Goal: Information Seeking & Learning: Check status

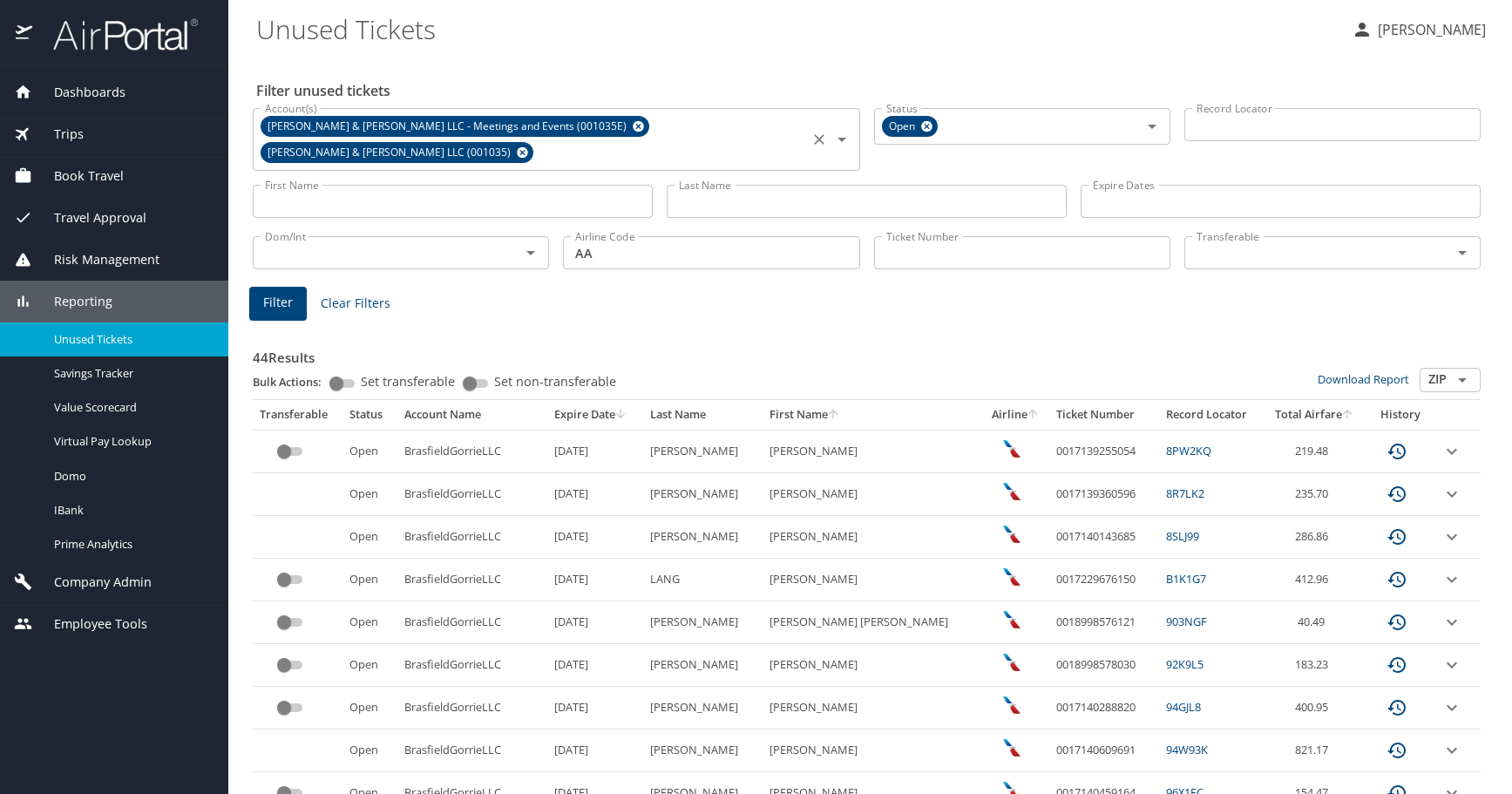
drag, startPoint x: 736, startPoint y: 126, endPoint x: 693, endPoint y: 122, distance: 43.2
click at [528, 147] on icon at bounding box center [523, 153] width 12 height 12
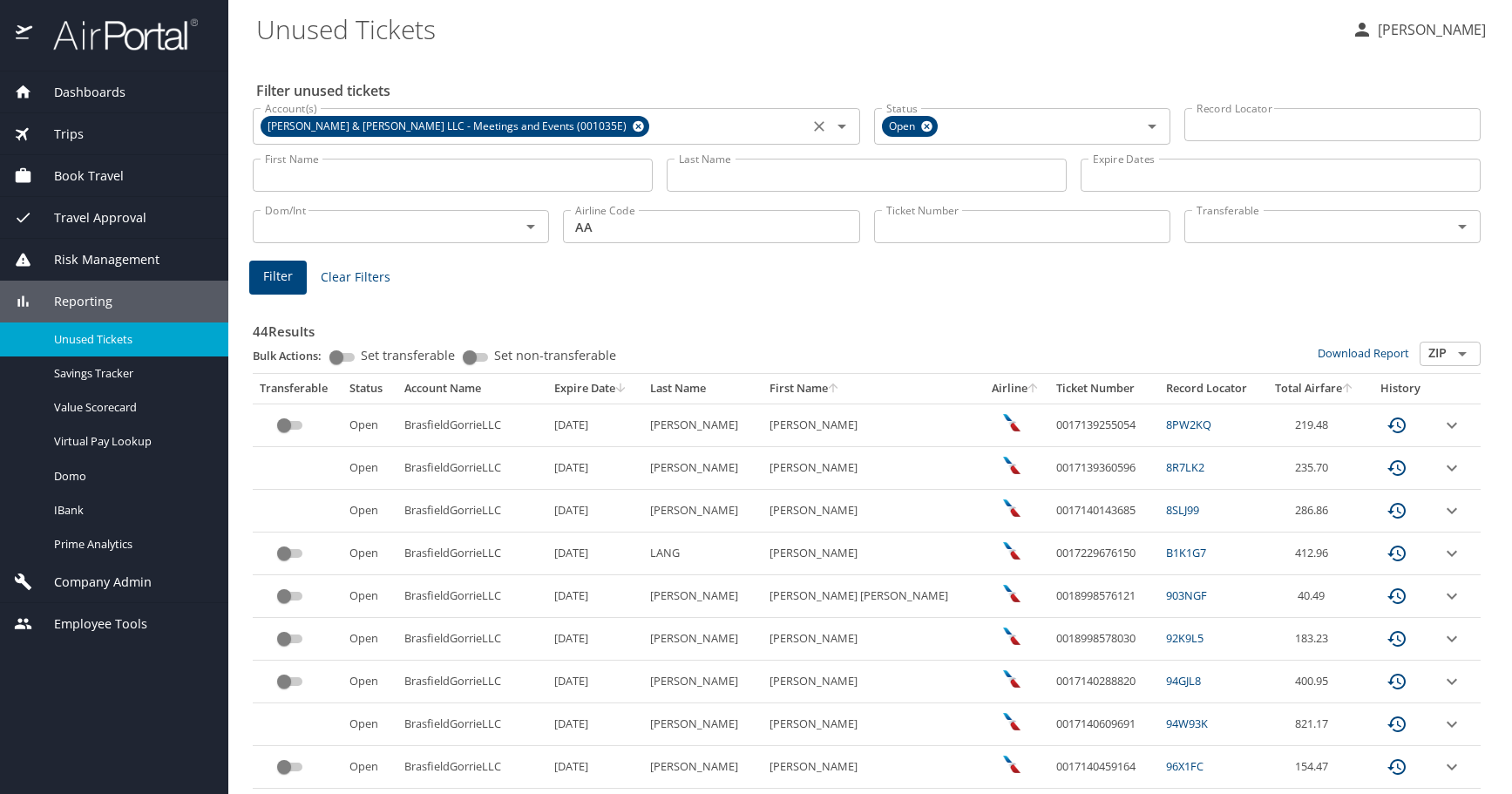
click at [633, 128] on icon at bounding box center [638, 127] width 12 height 12
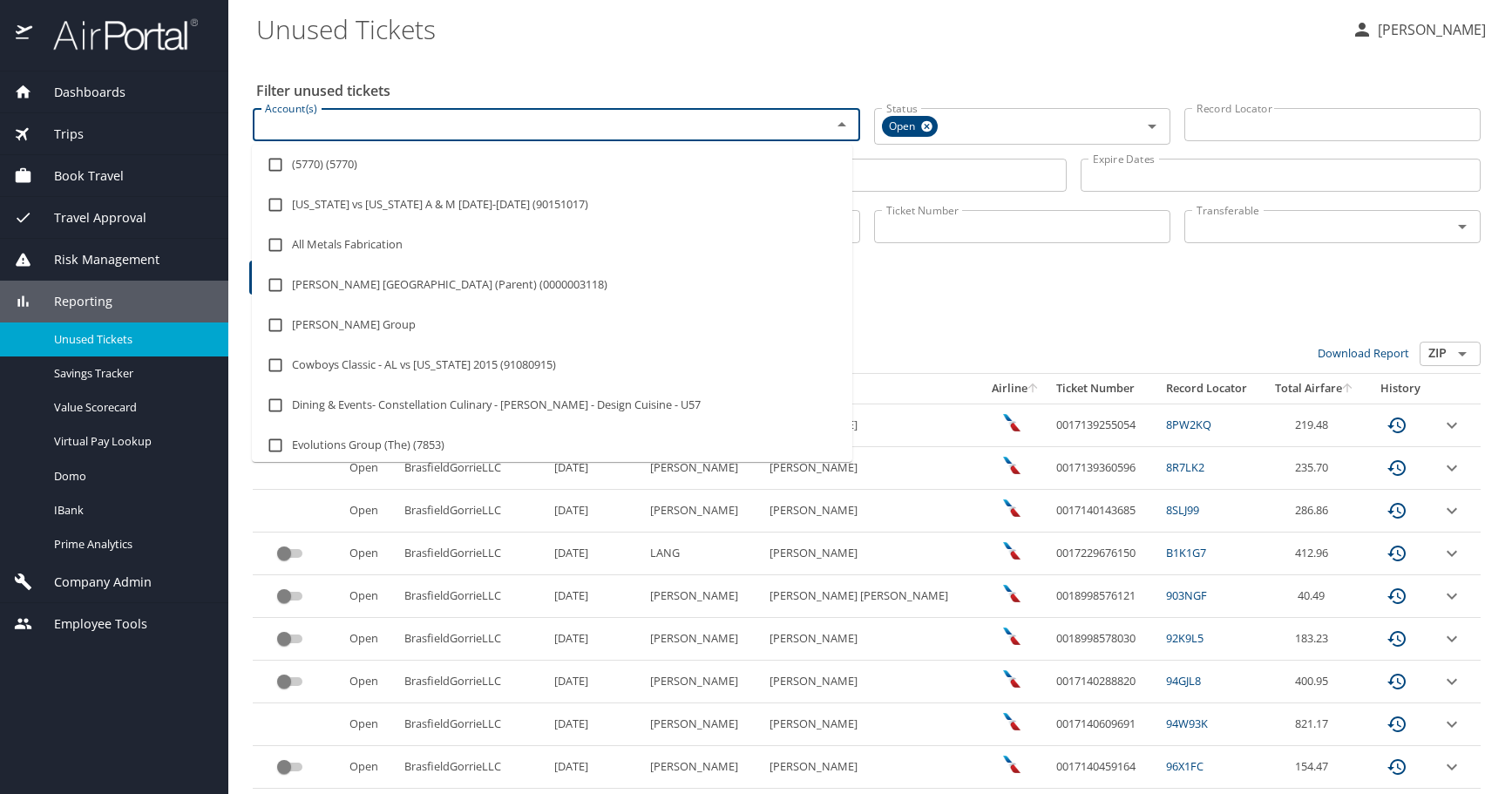
click at [549, 126] on input "Account(s)" at bounding box center [530, 124] width 545 height 22
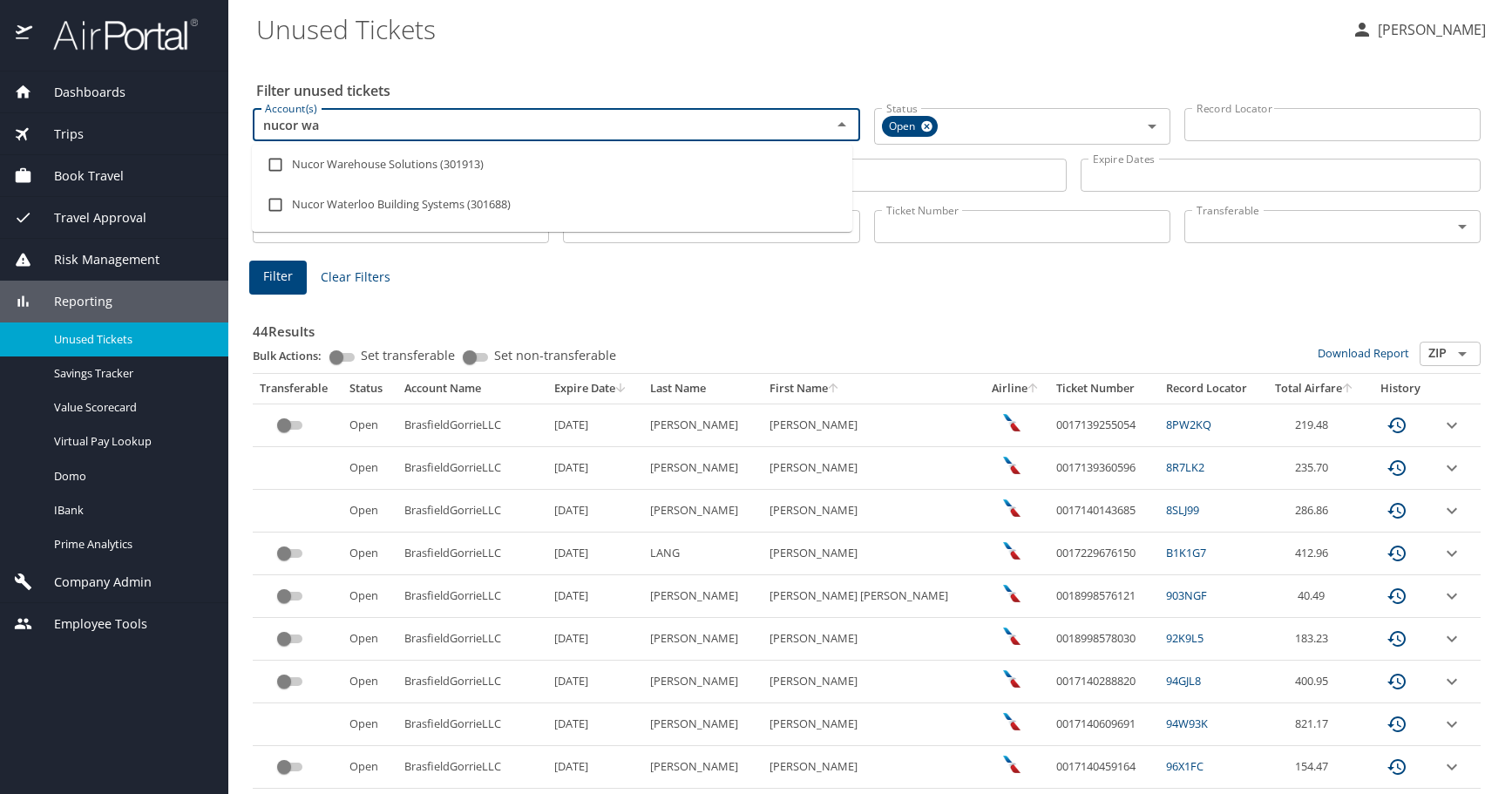
type input "nucor wat"
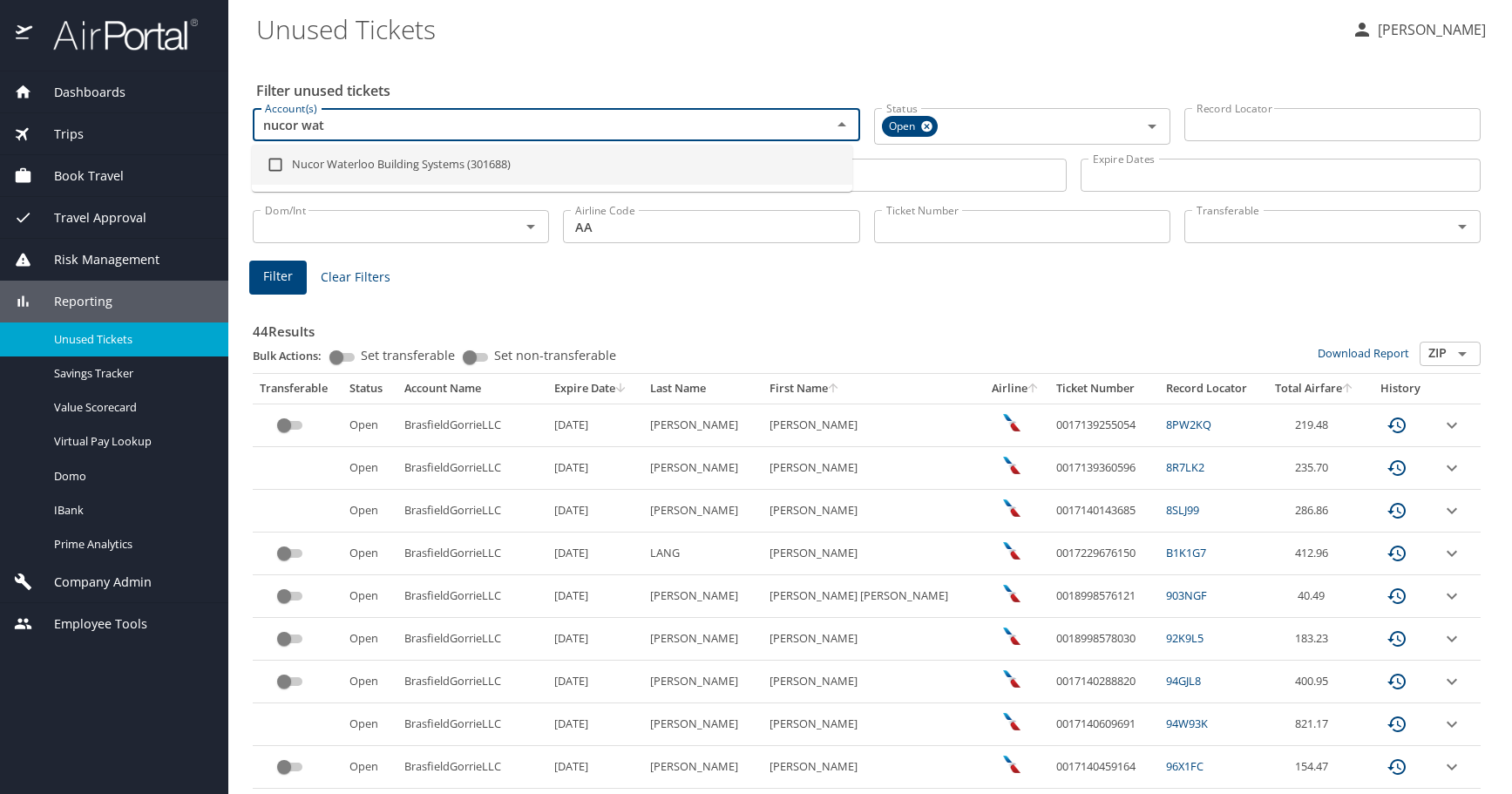
click at [279, 168] on input "checkbox" at bounding box center [275, 165] width 33 height 33
checkbox input "true"
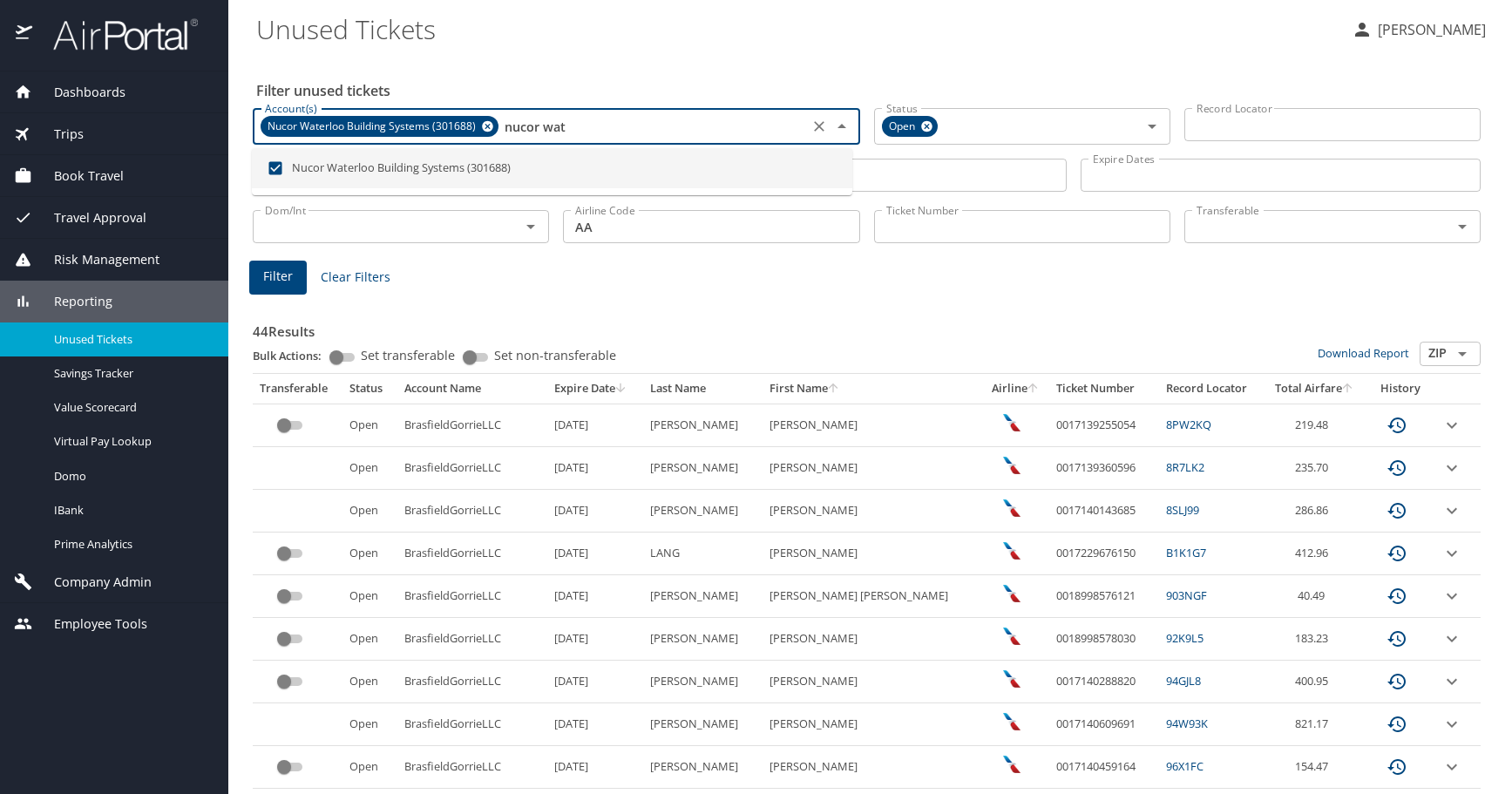
type input "nucor wat"
click at [568, 260] on div "Filter Clear Filters" at bounding box center [866, 277] width 1235 height 34
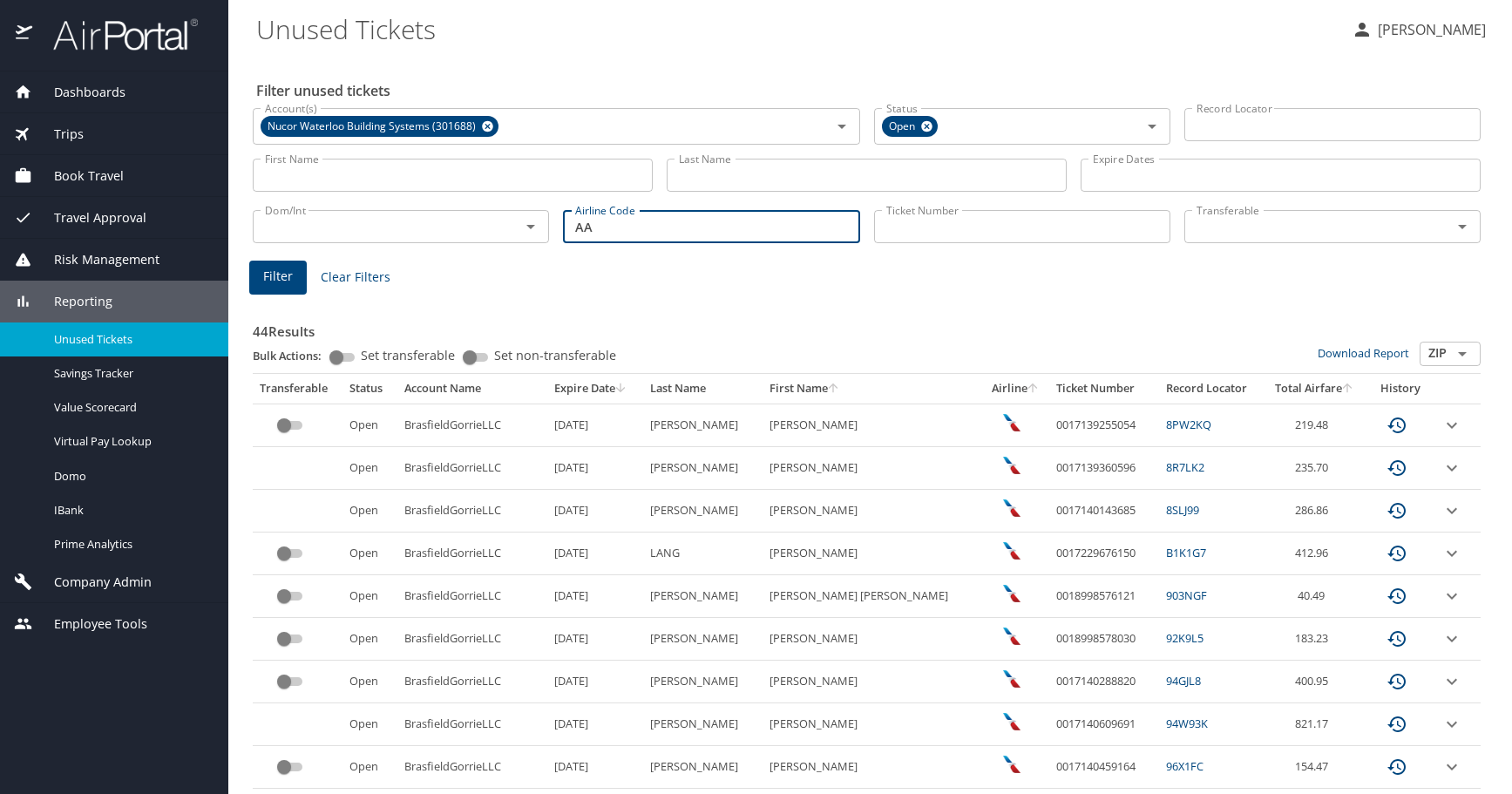
drag, startPoint x: 620, startPoint y: 225, endPoint x: 411, endPoint y: 206, distance: 209.9
click at [417, 206] on div "Dom/Int Dom/Int Airline Code AA Airline Code Ticket Number Ticket Number Transf…" at bounding box center [867, 224] width 1242 height 57
type input "DL"
click at [265, 279] on span "Filter" at bounding box center [278, 276] width 30 height 21
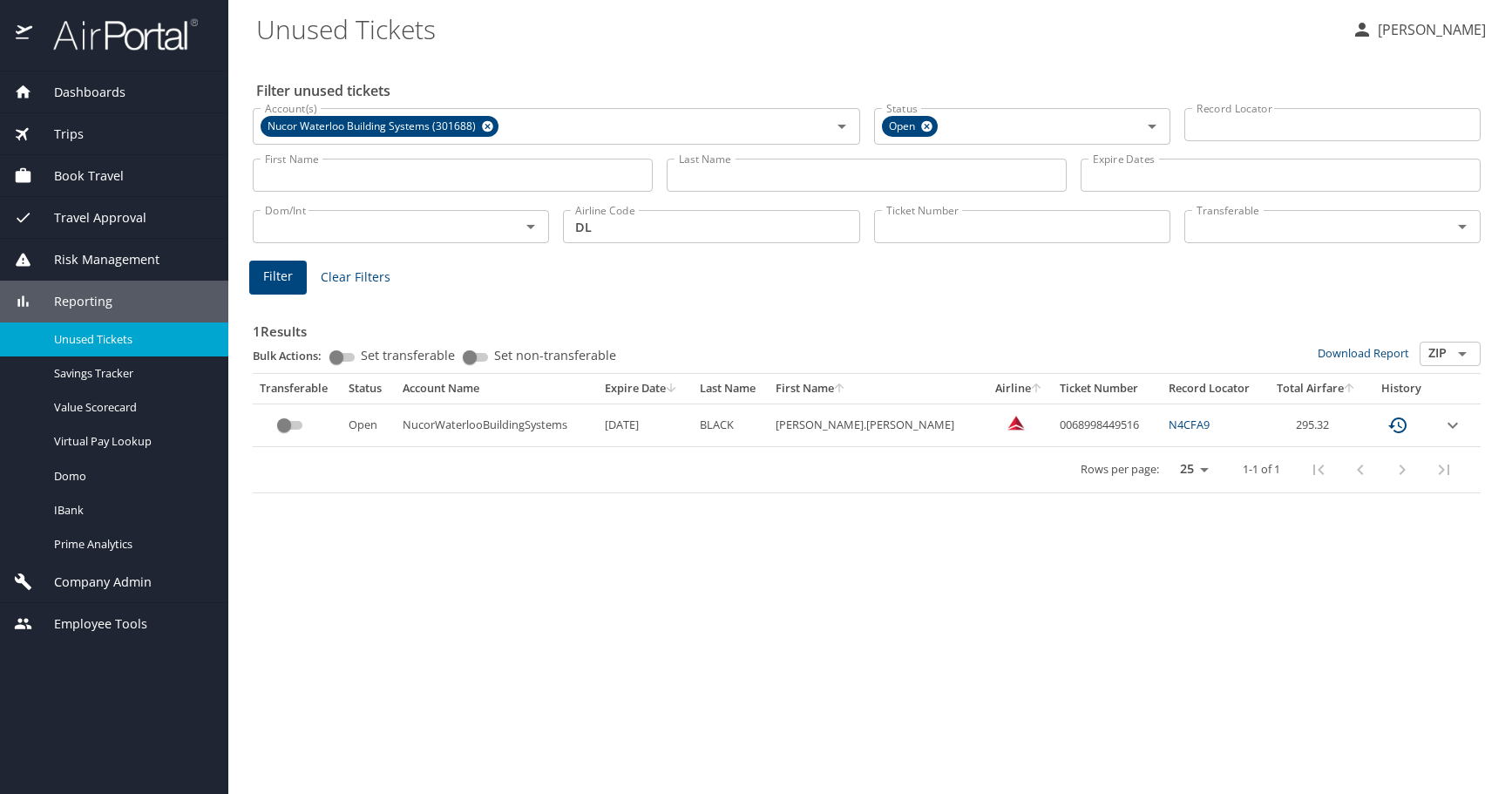
click at [164, 114] on div "Trips" at bounding box center [114, 134] width 229 height 42
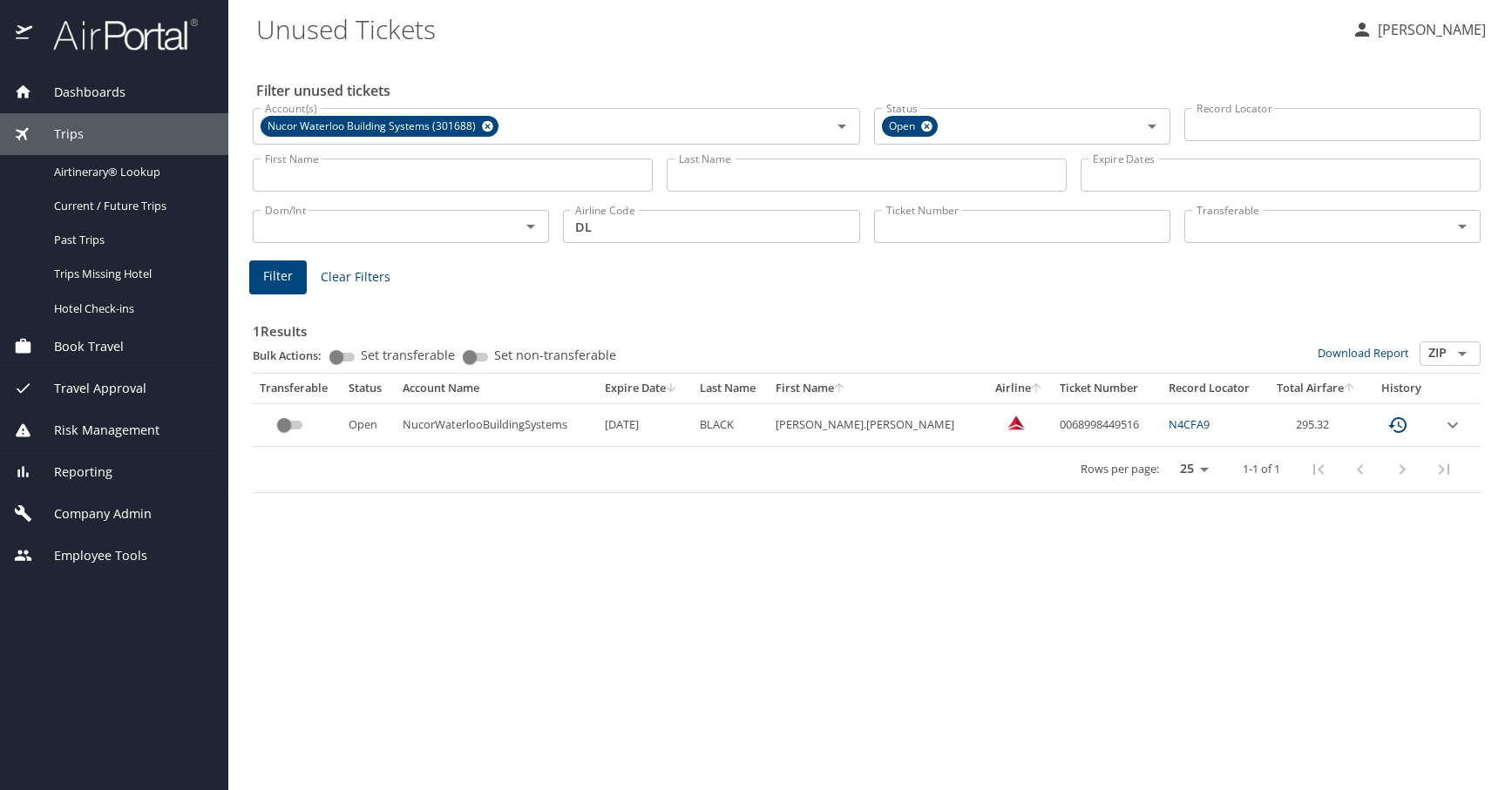
click at [890, 393] on th "First Name" at bounding box center [878, 388] width 217 height 30
click at [840, 43] on Tickets "Unused Tickets" at bounding box center [797, 29] width 1082 height 54
click at [491, 127] on icon at bounding box center [488, 127] width 12 height 12
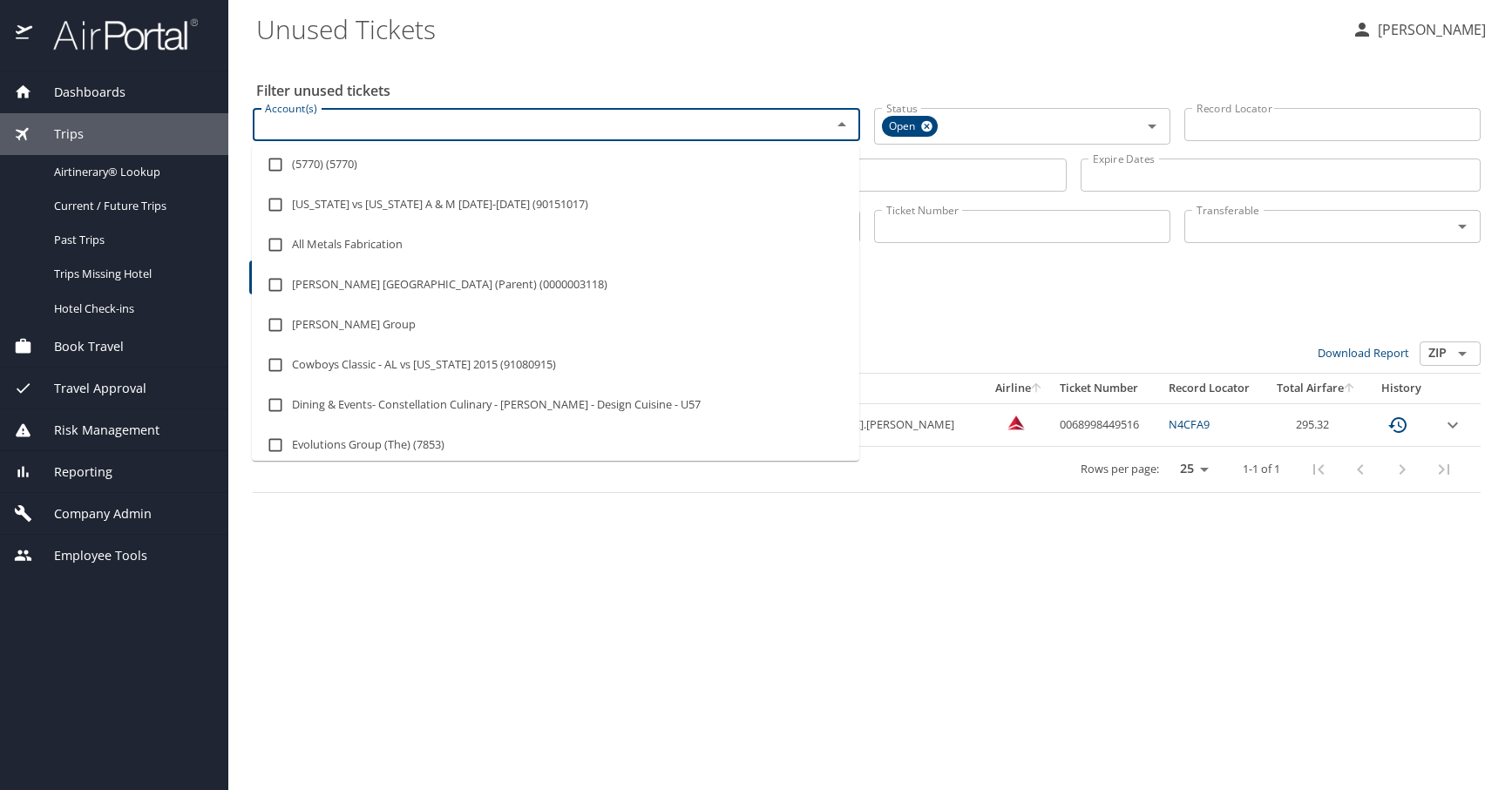
click at [491, 127] on input "Account(s)" at bounding box center [530, 124] width 545 height 22
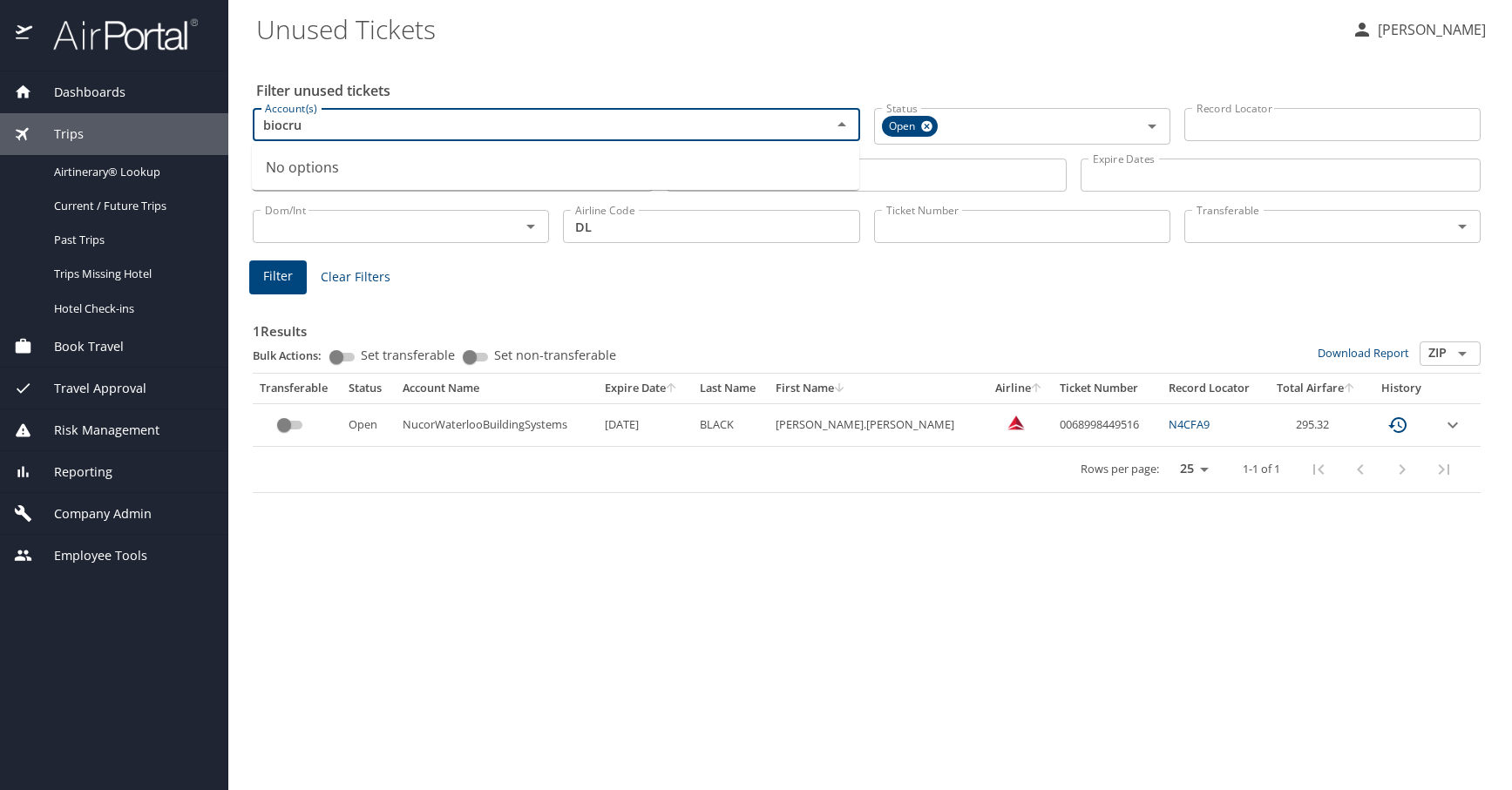
type input "biocr"
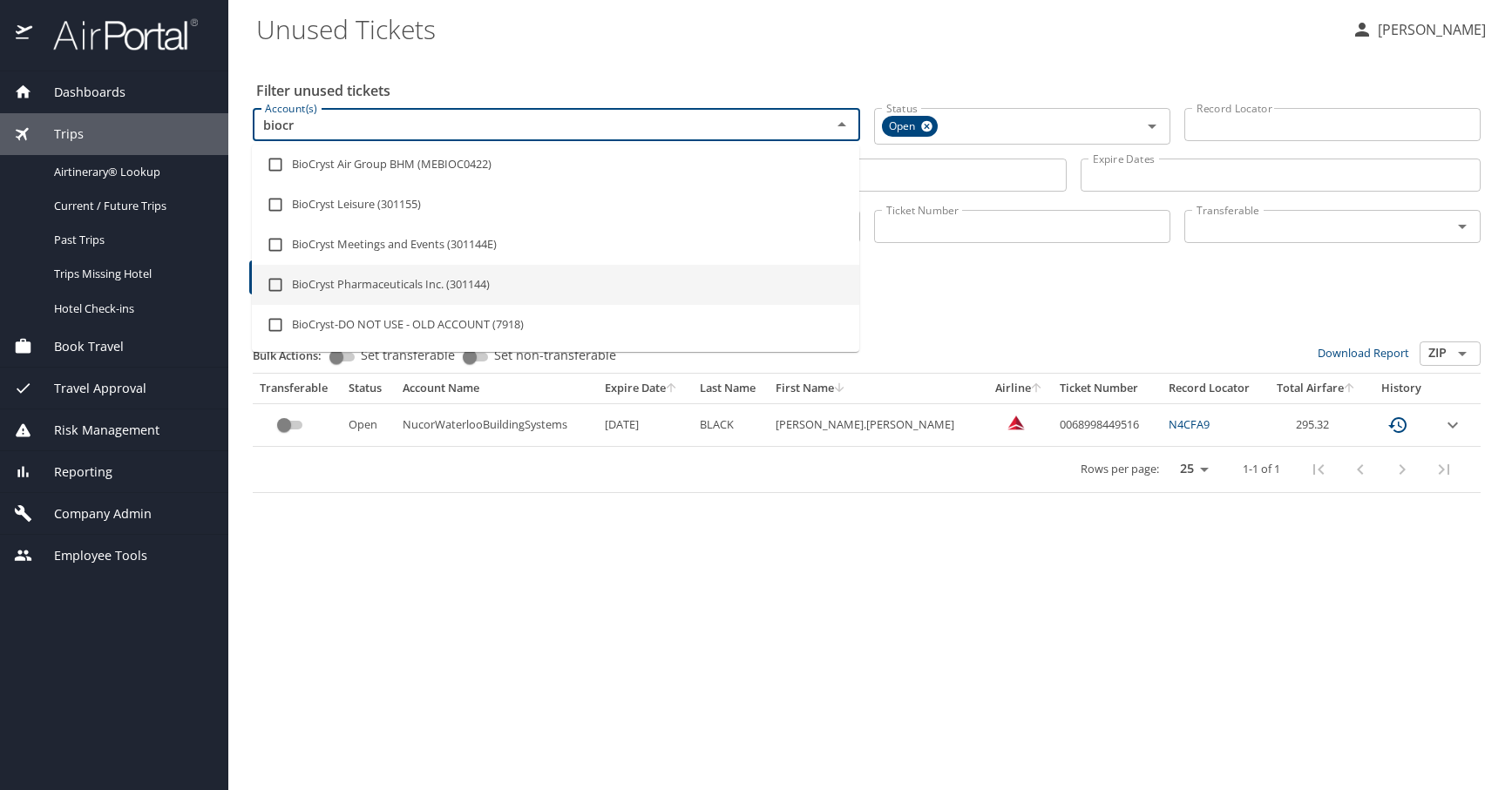
click at [278, 286] on input "checkbox" at bounding box center [275, 285] width 33 height 33
checkbox input "true"
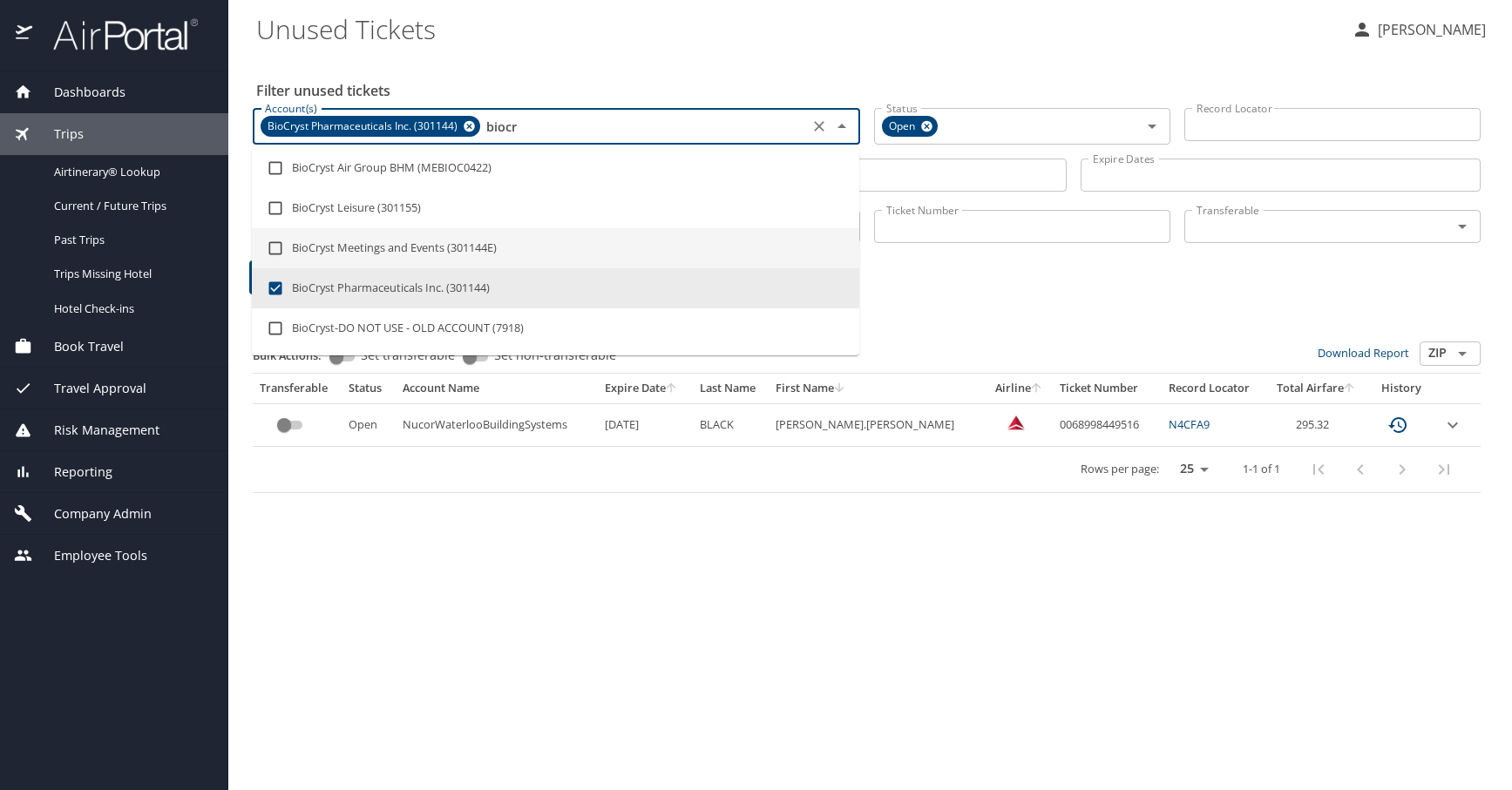
drag, startPoint x: 276, startPoint y: 242, endPoint x: 344, endPoint y: 273, distance: 74.7
click at [283, 247] on input "checkbox" at bounding box center [275, 248] width 33 height 33
checkbox input "true"
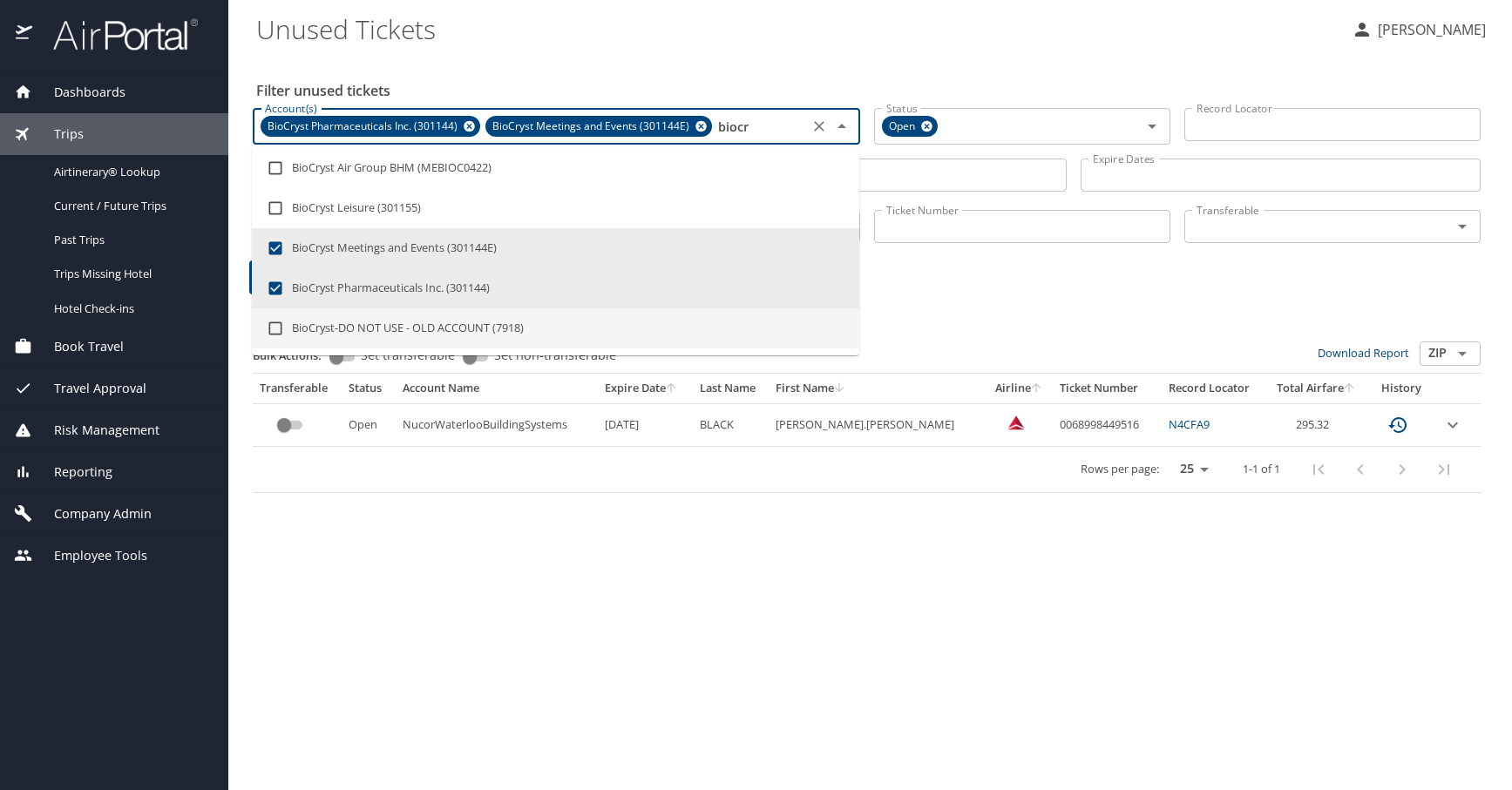
type input "biocr"
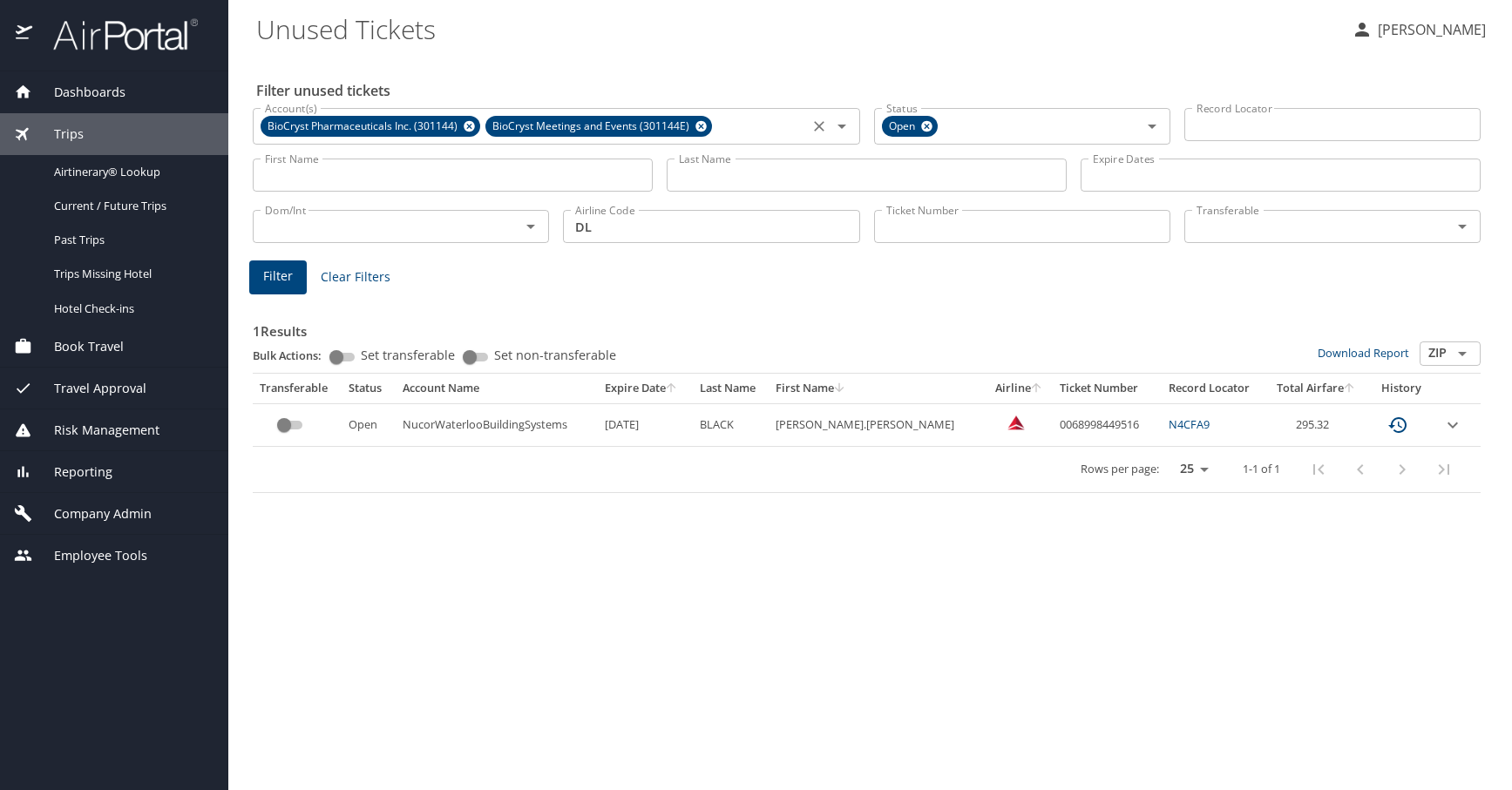
click at [961, 332] on h3 "1 Results" at bounding box center [867, 325] width 1228 height 30
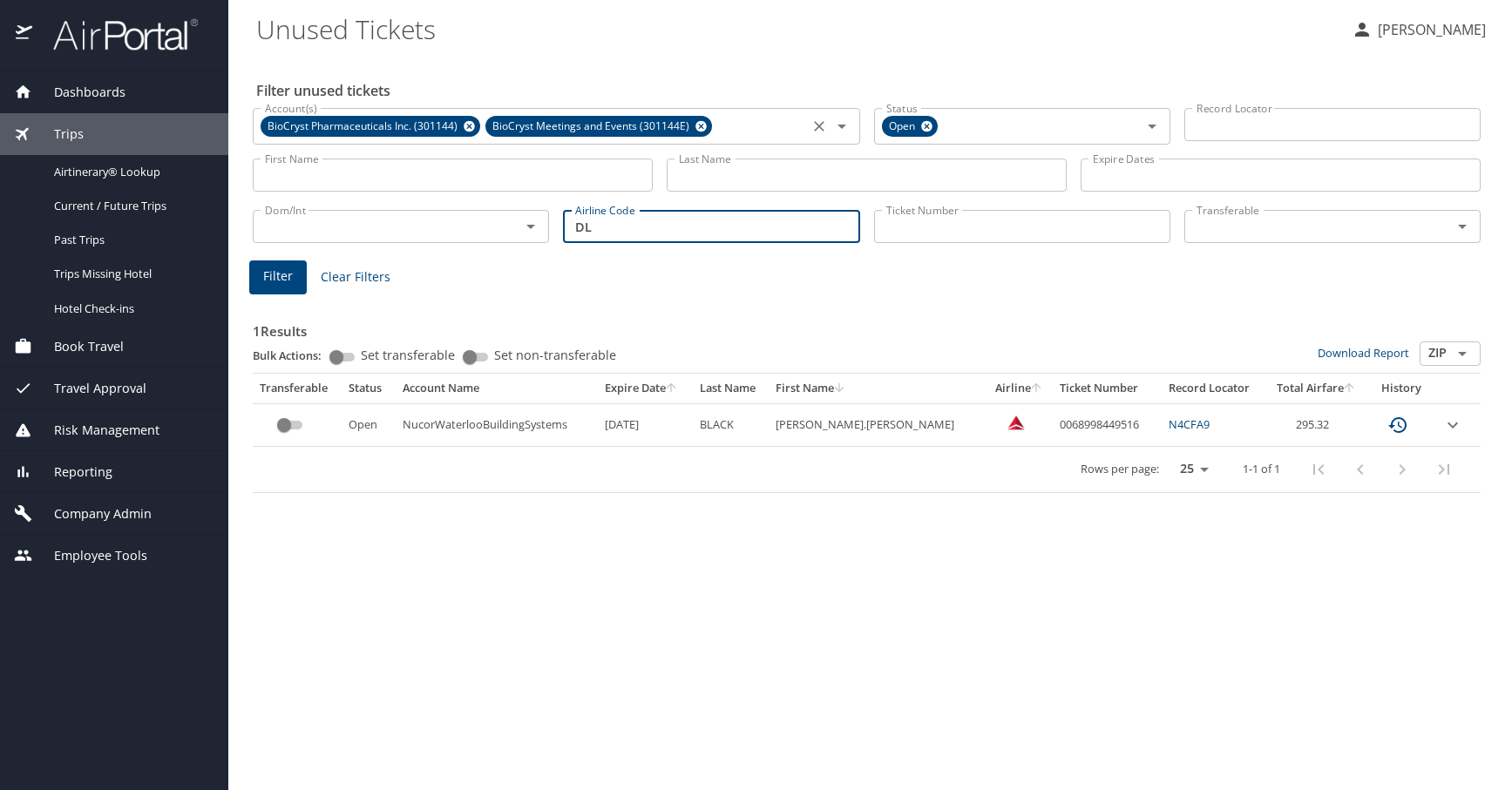
drag, startPoint x: 701, startPoint y: 230, endPoint x: 386, endPoint y: 231, distance: 315.0
click at [386, 204] on div "Dom/Int Dom/Int Airline Code DL Airline Code Ticket Number Ticket Number Transf…" at bounding box center [867, 224] width 1242 height 57
type input "UA"
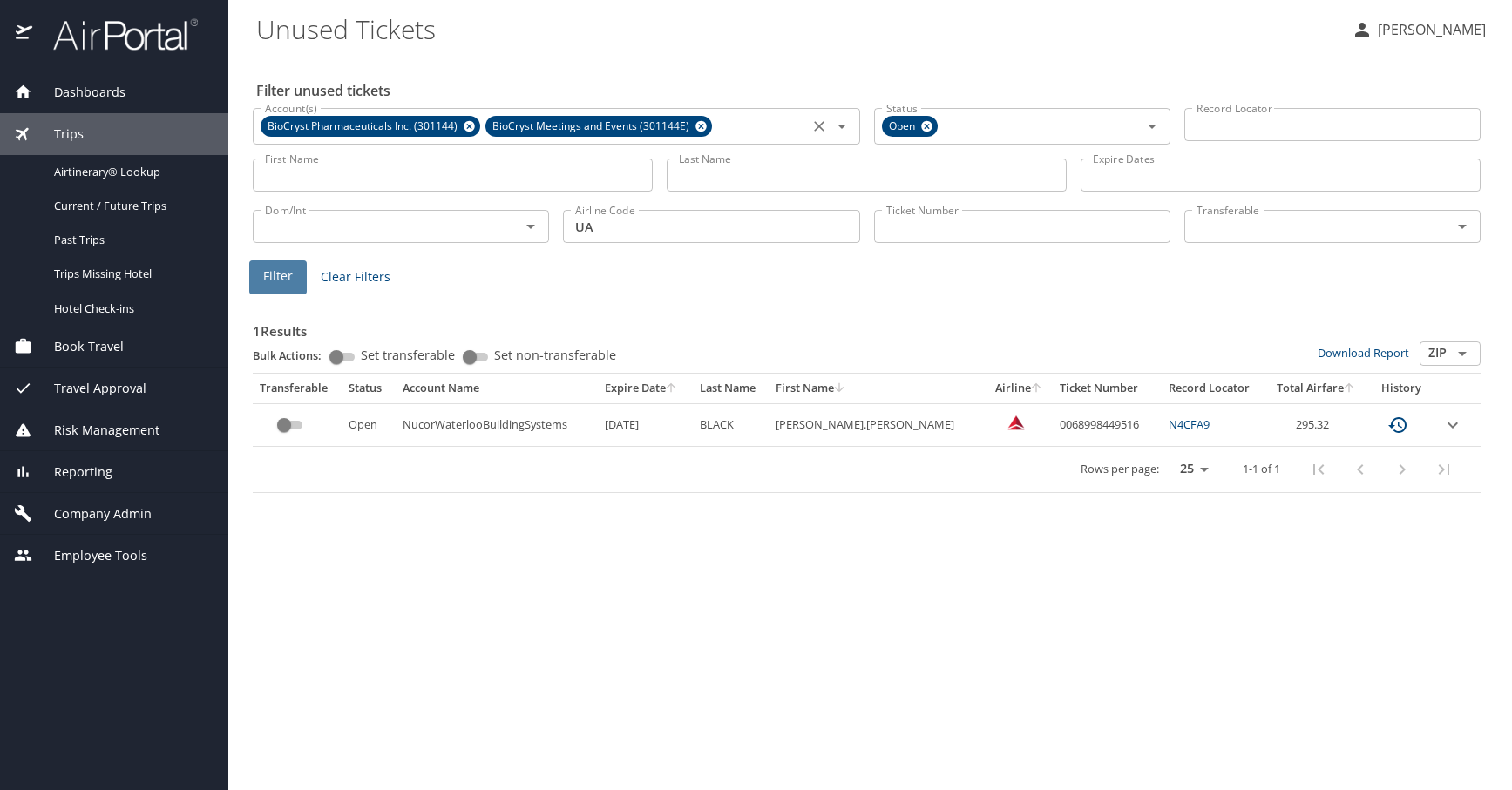
click at [250, 270] on button "Filter" at bounding box center [277, 277] width 57 height 34
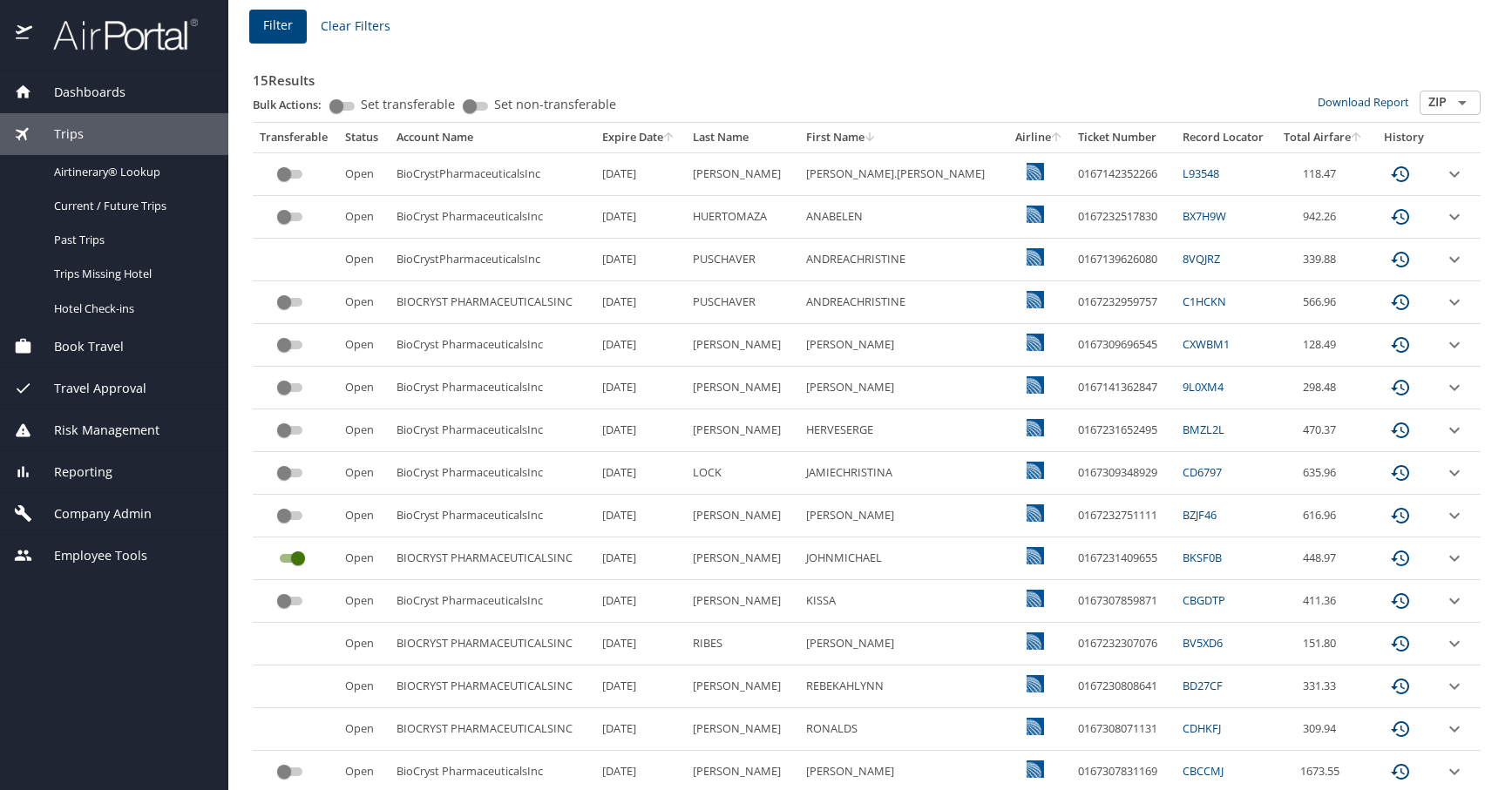
scroll to position [308, 0]
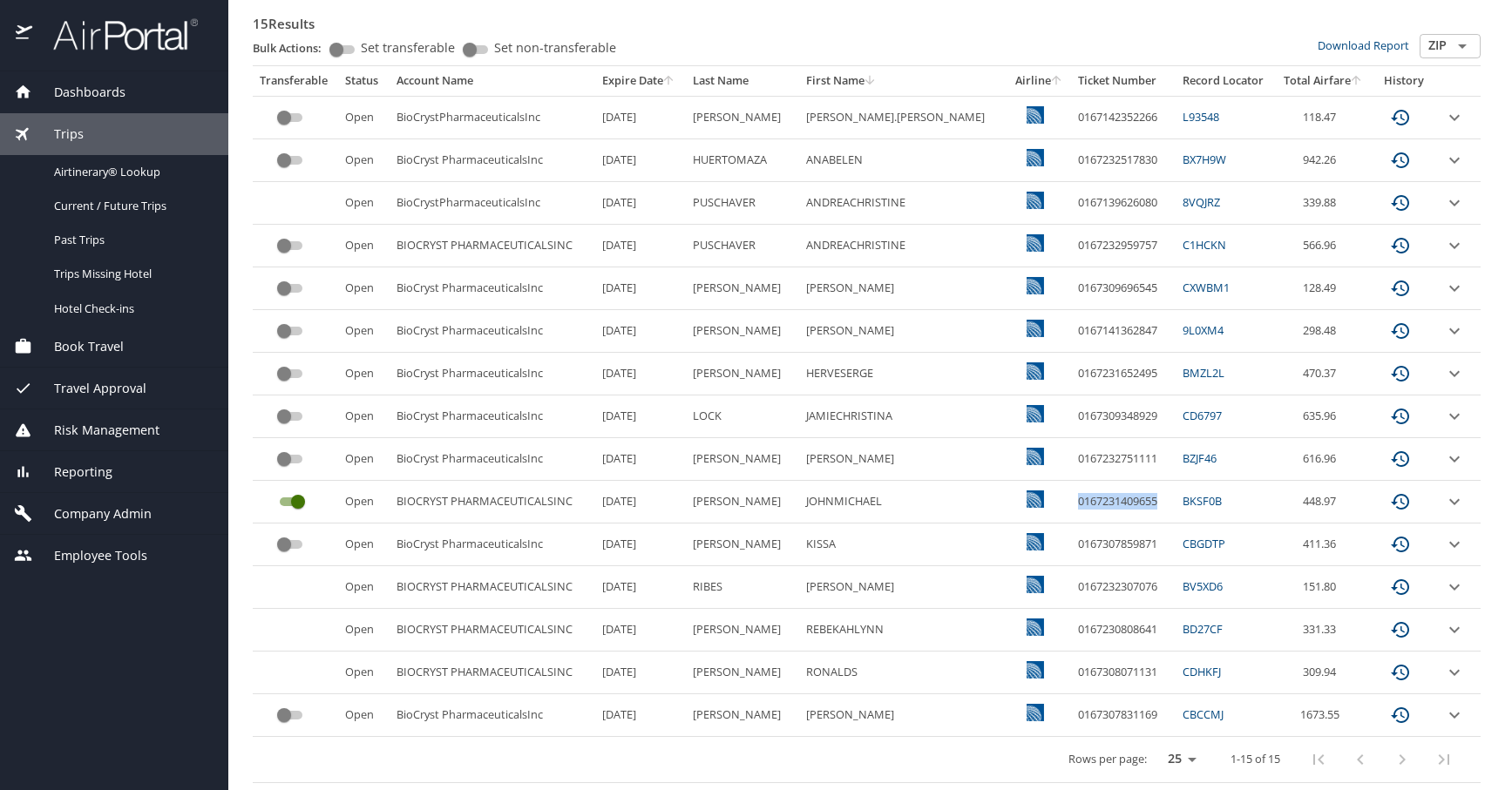
drag, startPoint x: 1124, startPoint y: 501, endPoint x: 1032, endPoint y: 508, distance: 92.3
click at [1071, 508] on td "0167231409655" at bounding box center [1124, 502] width 105 height 43
copy td "0167231409655"
